Goal: Information Seeking & Learning: Find specific fact

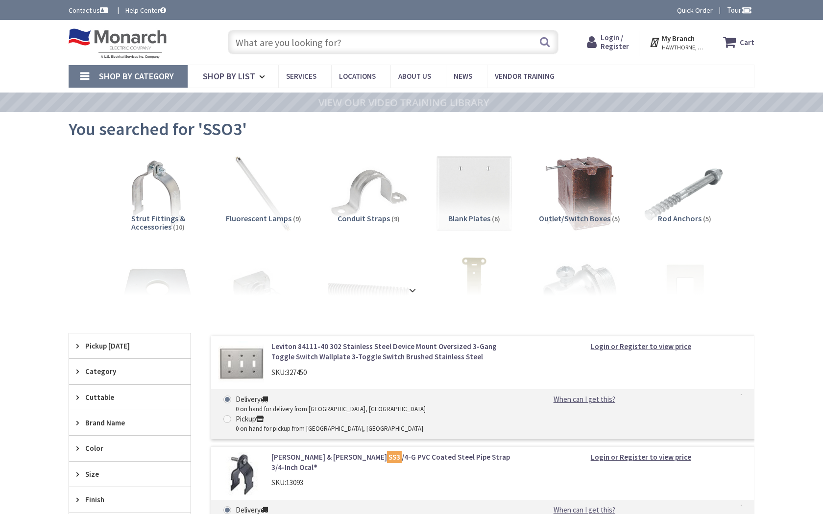
type input "[GEOGRAPHIC_DATA], [GEOGRAPHIC_DATA], [GEOGRAPHIC_DATA]"
